Goal: Transaction & Acquisition: Purchase product/service

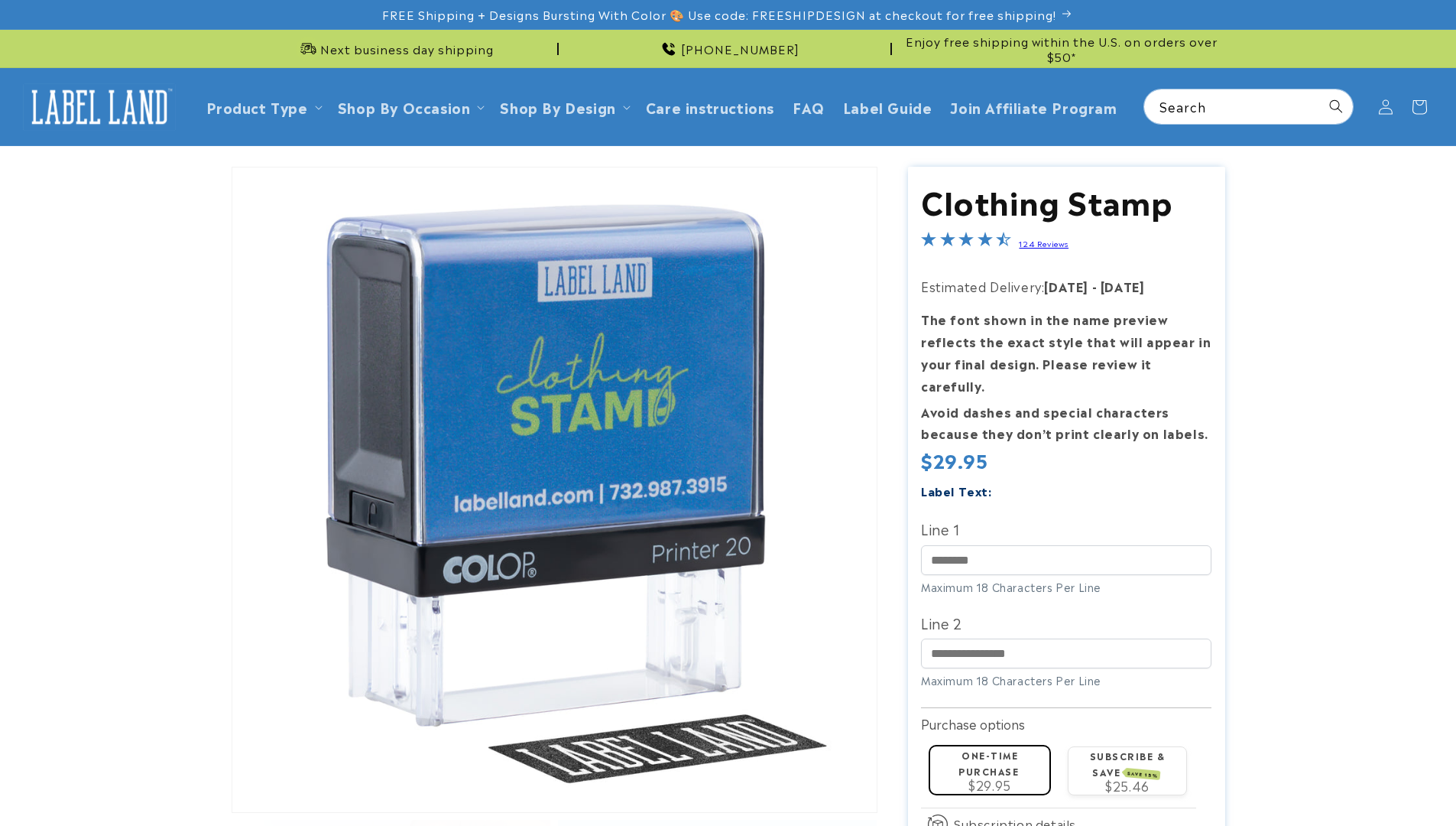
click at [1127, 748] on label "Subscribe & save SAVE 15%" at bounding box center [1127, 763] width 75 height 30
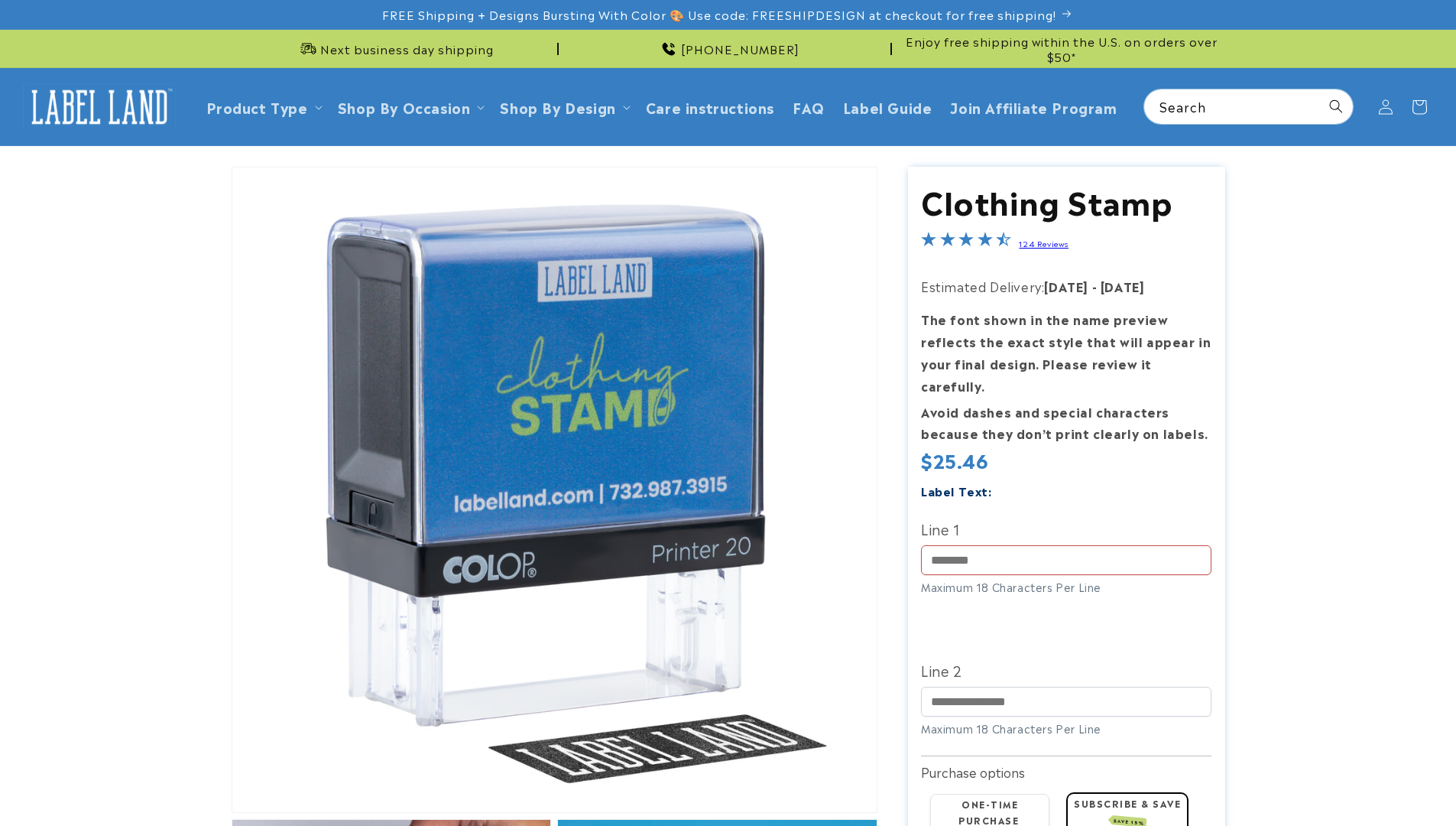
scroll to position [99, 0]
